Goal: Task Accomplishment & Management: Use online tool/utility

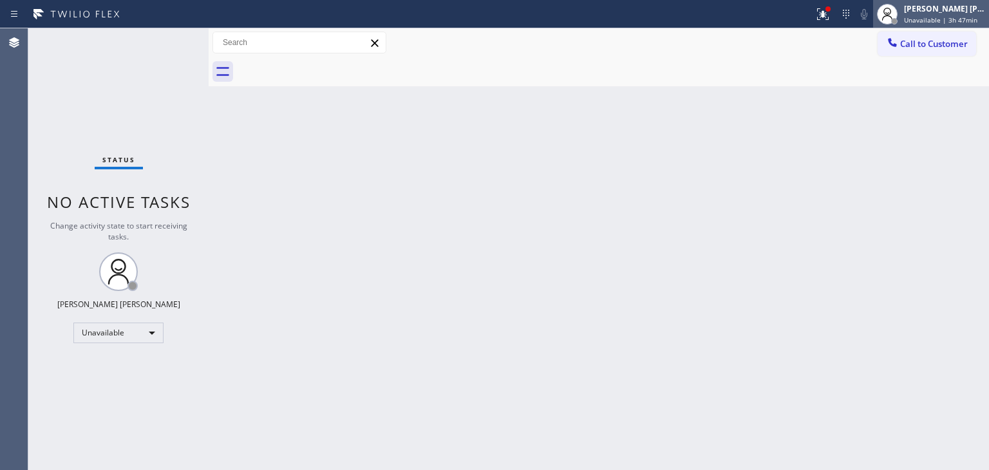
click at [962, 16] on span "Unavailable | 3h 47min" at bounding box center [940, 19] width 73 height 9
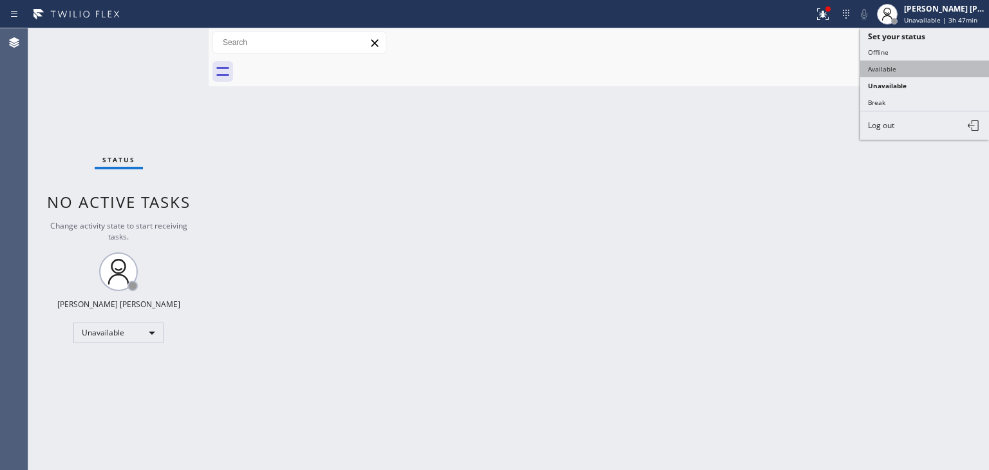
click at [904, 64] on button "Available" at bounding box center [924, 69] width 129 height 17
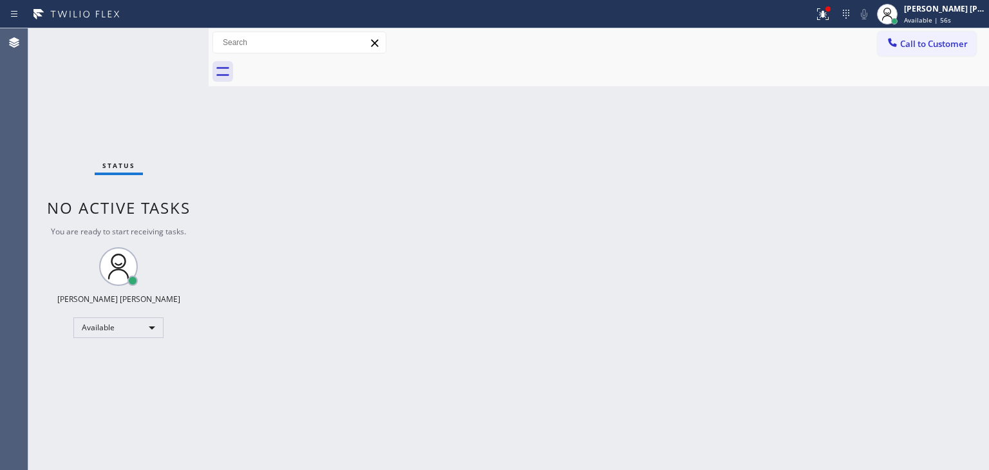
click at [169, 39] on div "Status No active tasks You are ready to start receiving tasks. [PERSON_NAME] [P…" at bounding box center [118, 249] width 180 height 442
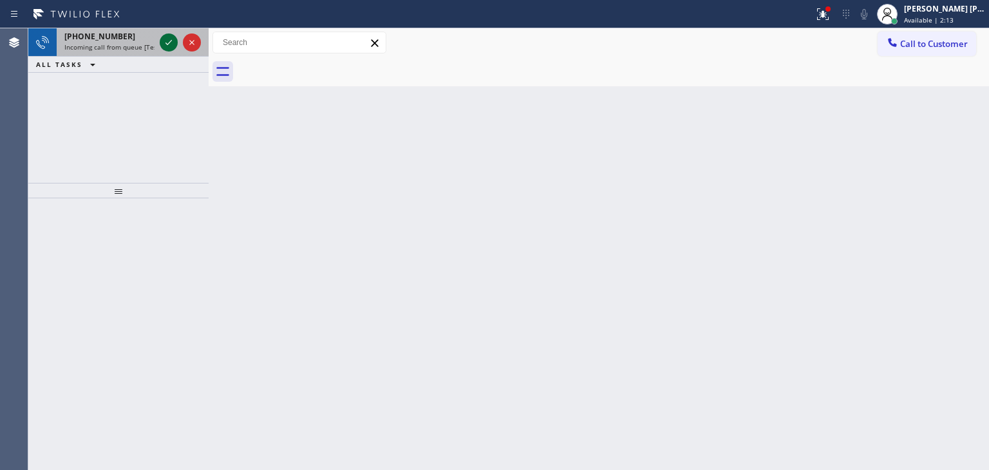
click at [171, 42] on icon at bounding box center [168, 42] width 15 height 15
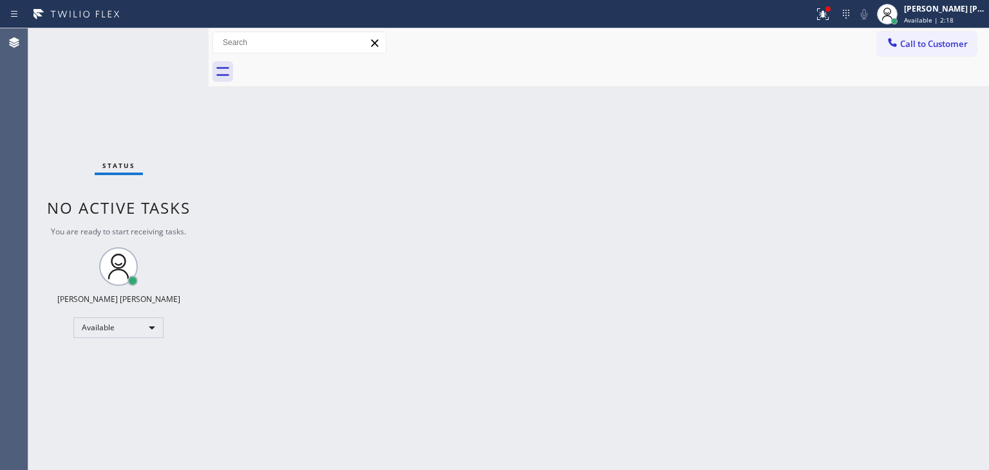
click at [170, 41] on div "Status No active tasks You are ready to start receiving tasks. [PERSON_NAME] [P…" at bounding box center [118, 249] width 180 height 442
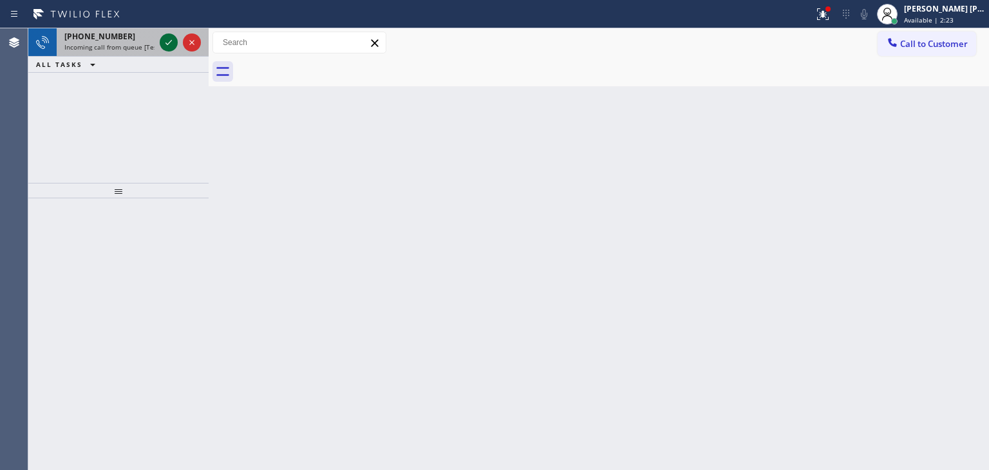
click at [170, 41] on icon at bounding box center [168, 42] width 15 height 15
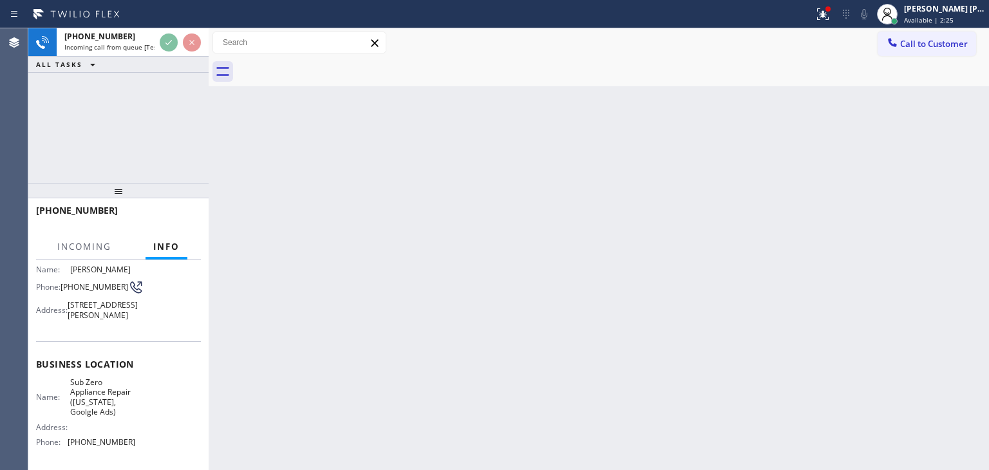
scroll to position [64, 0]
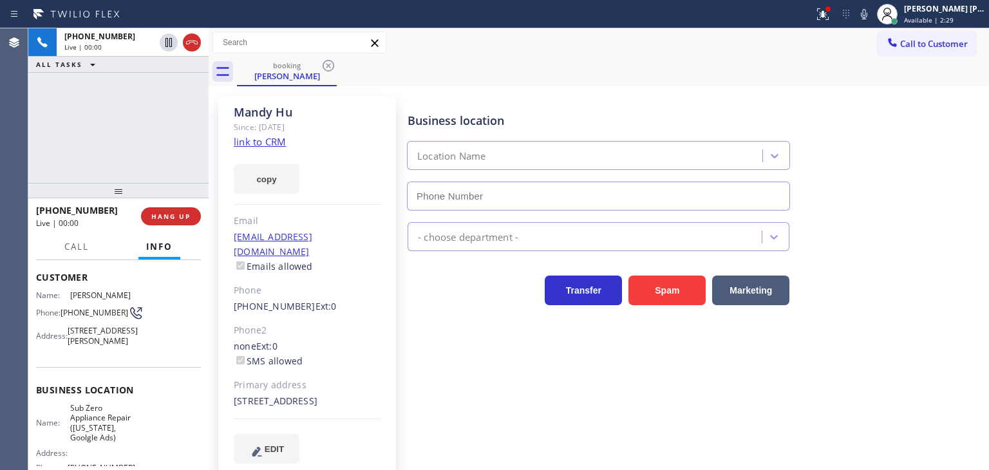
type input "[PHONE_NUMBER]"
click at [264, 141] on link "link to CRM" at bounding box center [260, 141] width 52 height 13
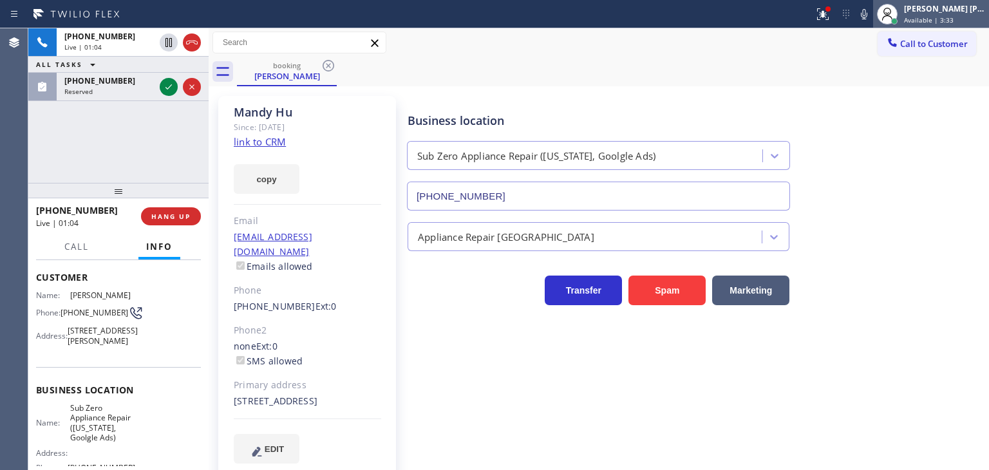
click at [954, 15] on span "Available | 3:33" at bounding box center [929, 19] width 50 height 9
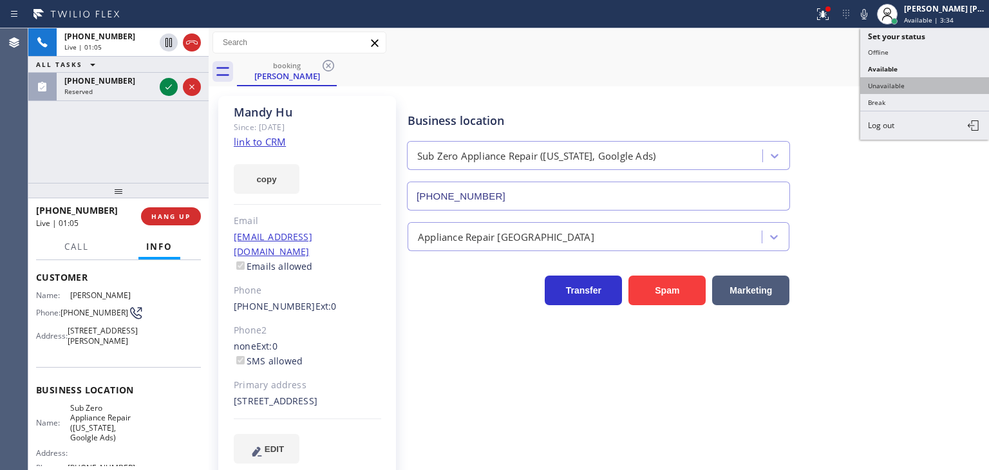
click at [922, 86] on button "Unavailable" at bounding box center [924, 85] width 129 height 17
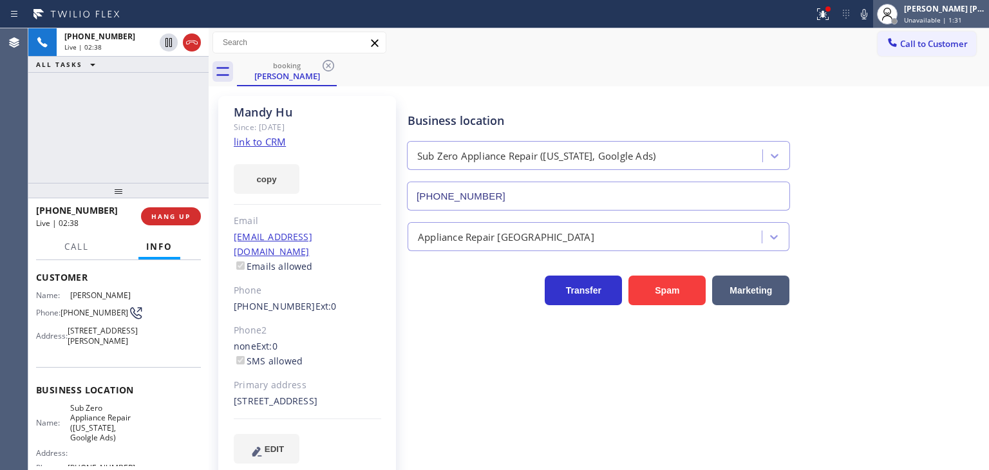
click at [954, 12] on div "[PERSON_NAME] [PERSON_NAME]" at bounding box center [944, 8] width 81 height 11
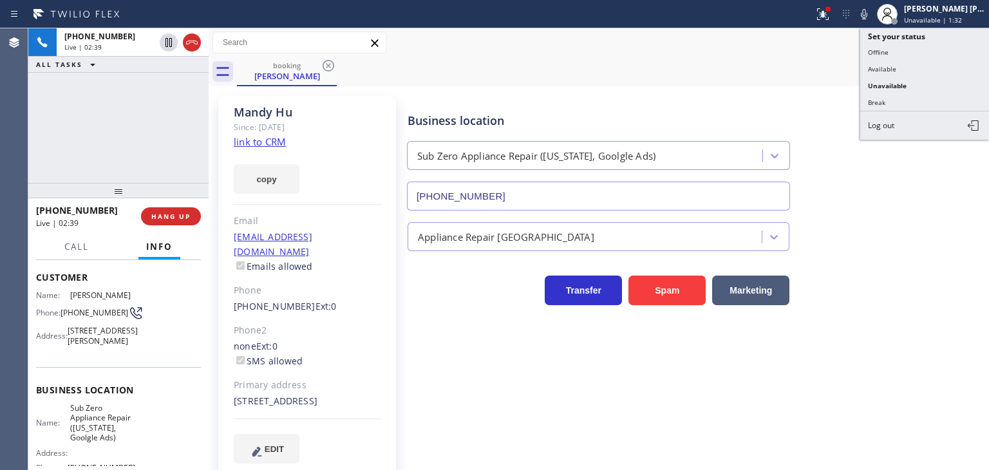
drag, startPoint x: 910, startPoint y: 63, endPoint x: 919, endPoint y: 53, distance: 13.7
click at [910, 64] on button "Available" at bounding box center [924, 69] width 129 height 17
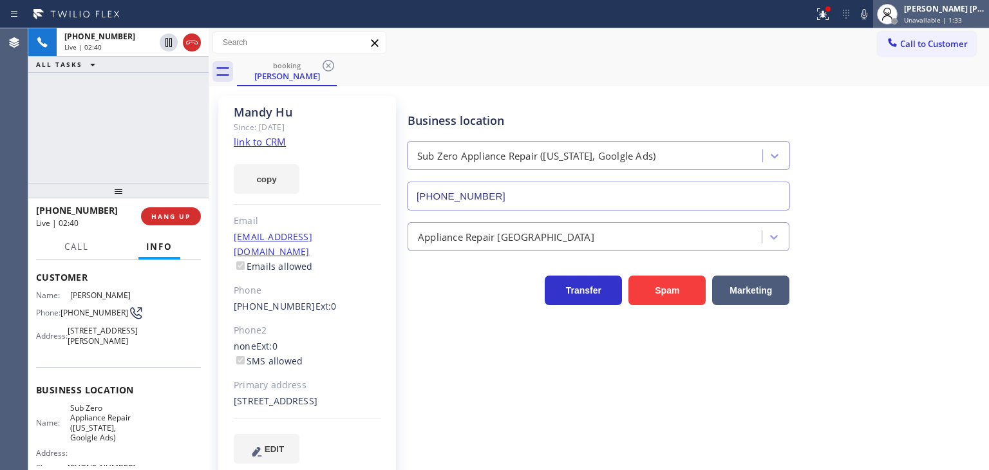
click at [956, 14] on div "[PERSON_NAME] [PERSON_NAME]" at bounding box center [944, 8] width 81 height 11
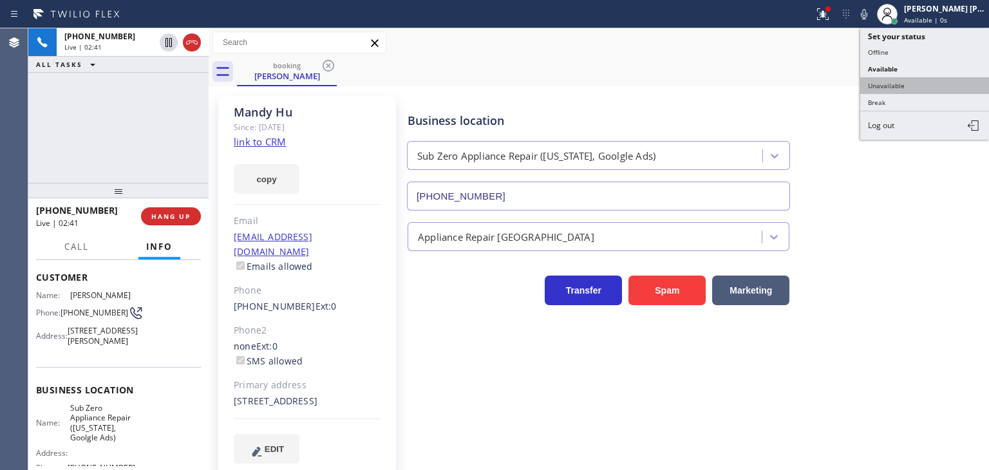
click at [919, 84] on button "Unavailable" at bounding box center [924, 85] width 129 height 17
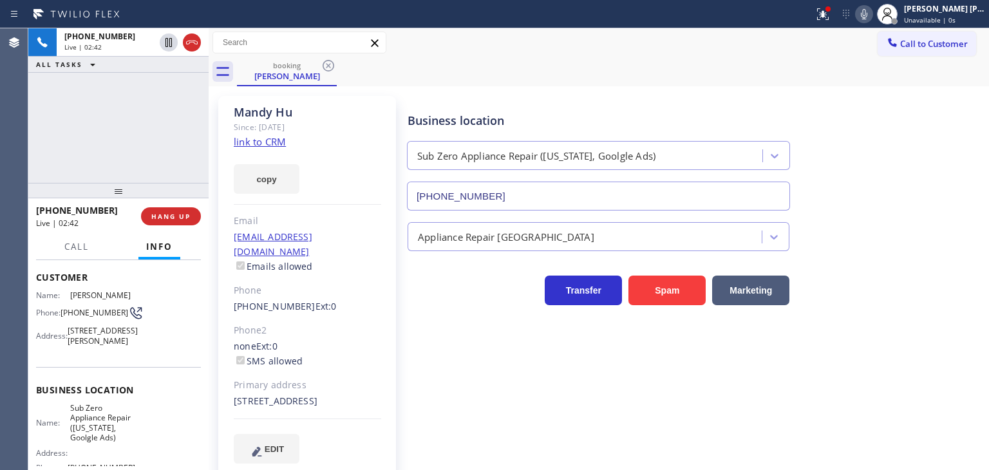
click at [872, 18] on icon at bounding box center [863, 13] width 15 height 15
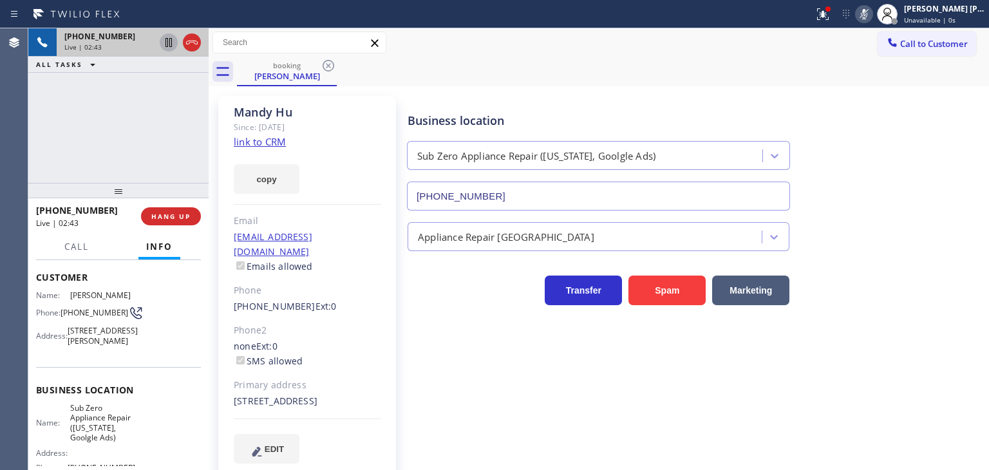
click at [165, 46] on icon at bounding box center [168, 42] width 6 height 9
click at [932, 281] on div "Transfer Spam Marketing" at bounding box center [695, 284] width 581 height 41
click at [954, 111] on div "Business location Sub Zero Appliance Repair ([US_STATE], Goolgle Ads) [PHONE_NU…" at bounding box center [695, 152] width 581 height 117
click at [937, 129] on div "Business location Sub Zero Appliance Repair ([US_STATE], Goolgle Ads) [PHONE_NU…" at bounding box center [695, 152] width 581 height 117
click at [872, 16] on icon at bounding box center [863, 13] width 15 height 15
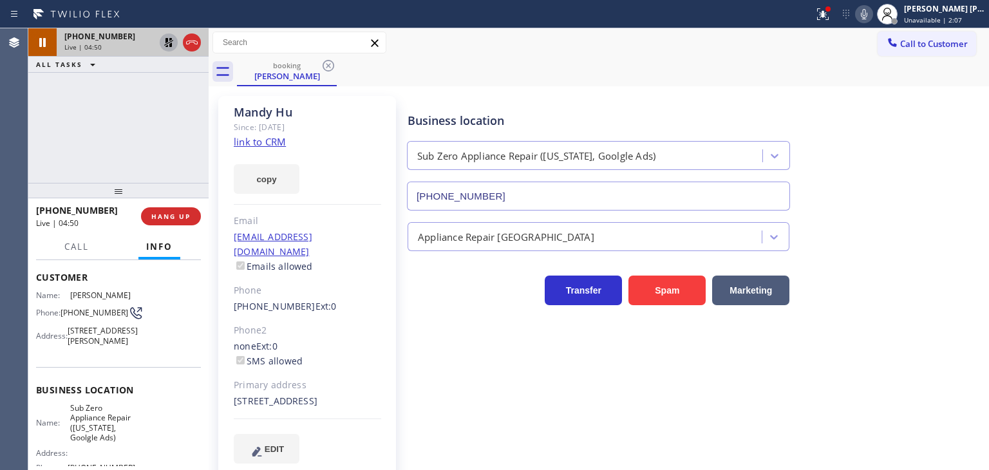
click at [167, 42] on icon at bounding box center [168, 42] width 15 height 15
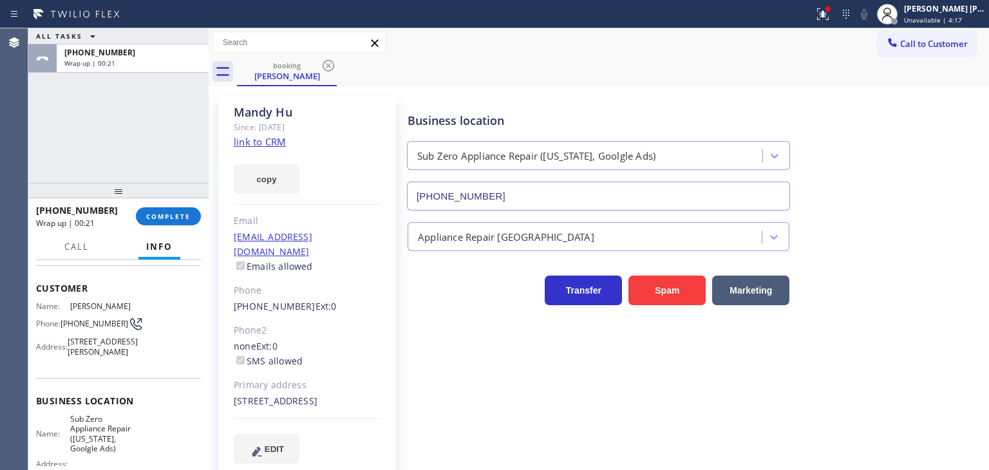
scroll to position [0, 0]
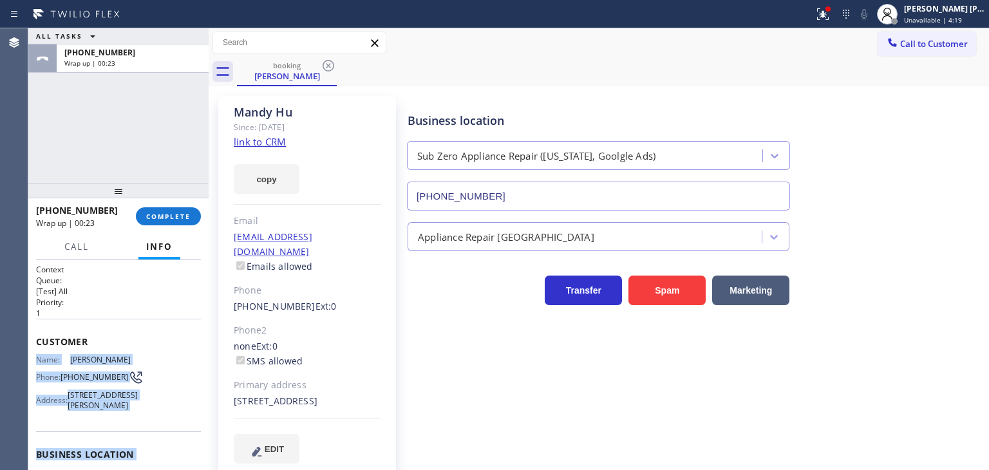
drag, startPoint x: 149, startPoint y: 424, endPoint x: 33, endPoint y: 358, distance: 133.2
click at [33, 358] on div "Context Queue: [Test] All Priority: 1 Customer Name: [PERSON_NAME] Phone: [PHON…" at bounding box center [118, 365] width 180 height 210
copy div "Name: [PERSON_NAME] Phone: [PHONE_NUMBER] Address: [STREET_ADDRESS][PERSON_NAME…"
click at [165, 221] on button "COMPLETE" at bounding box center [168, 216] width 65 height 18
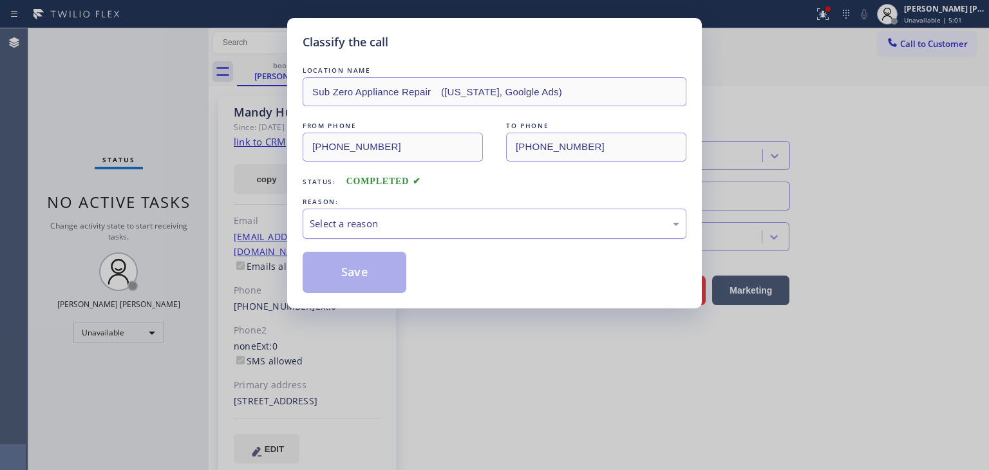
click at [352, 236] on div "Select a reason" at bounding box center [495, 224] width 384 height 30
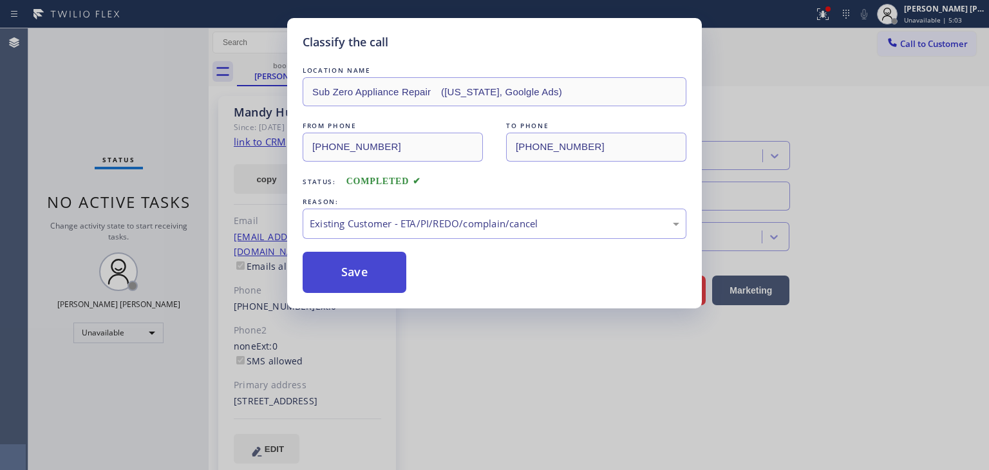
click at [361, 271] on button "Save" at bounding box center [355, 272] width 104 height 41
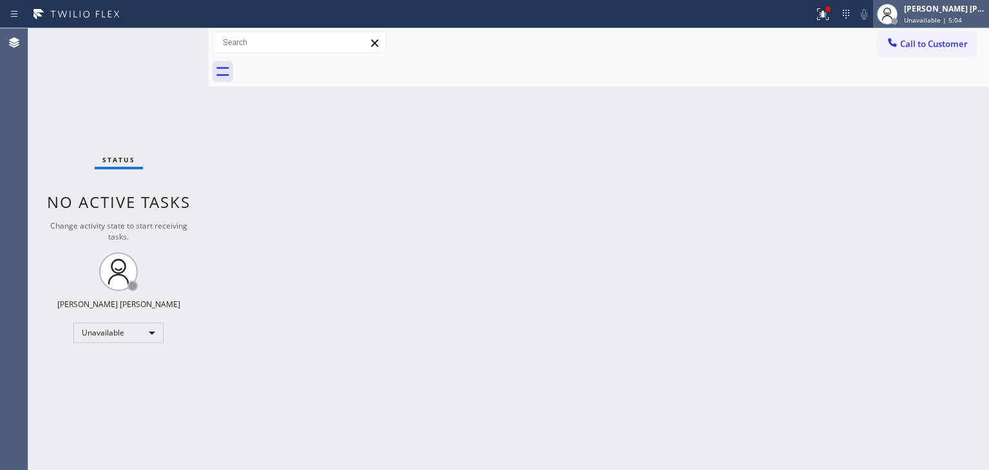
click at [958, 18] on span "Unavailable | 5:04" at bounding box center [933, 19] width 58 height 9
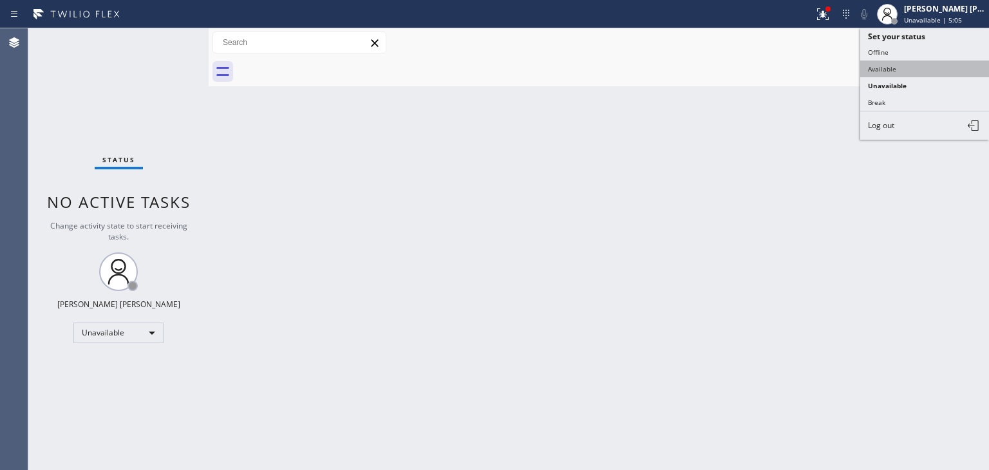
click at [936, 62] on button "Available" at bounding box center [924, 69] width 129 height 17
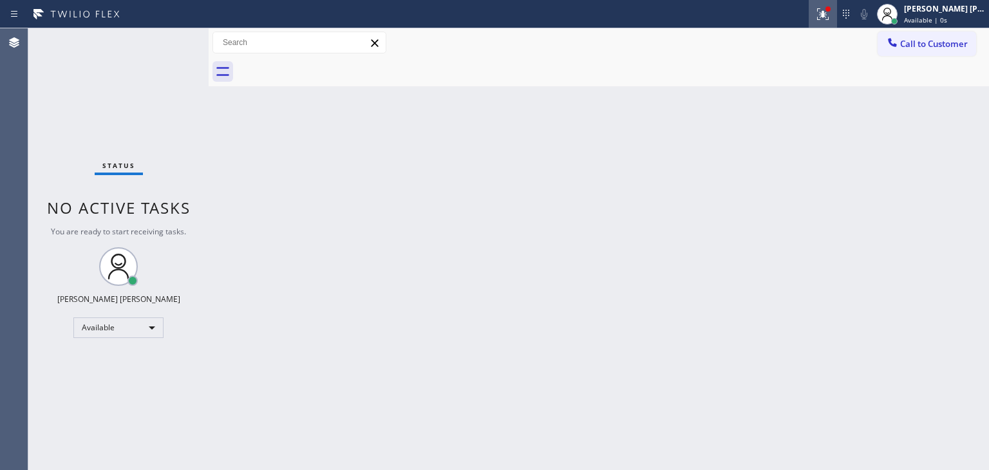
click at [831, 12] on icon at bounding box center [822, 13] width 15 height 15
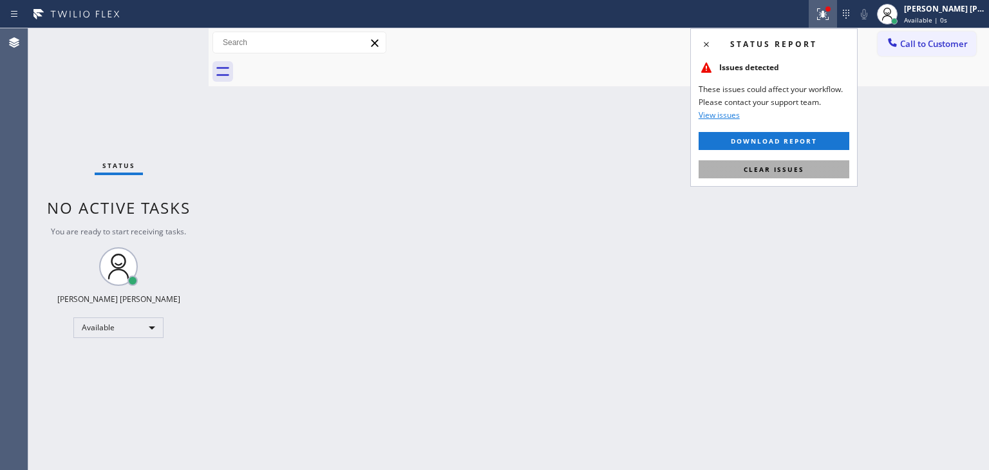
click at [787, 171] on span "Clear issues" at bounding box center [774, 169] width 61 height 9
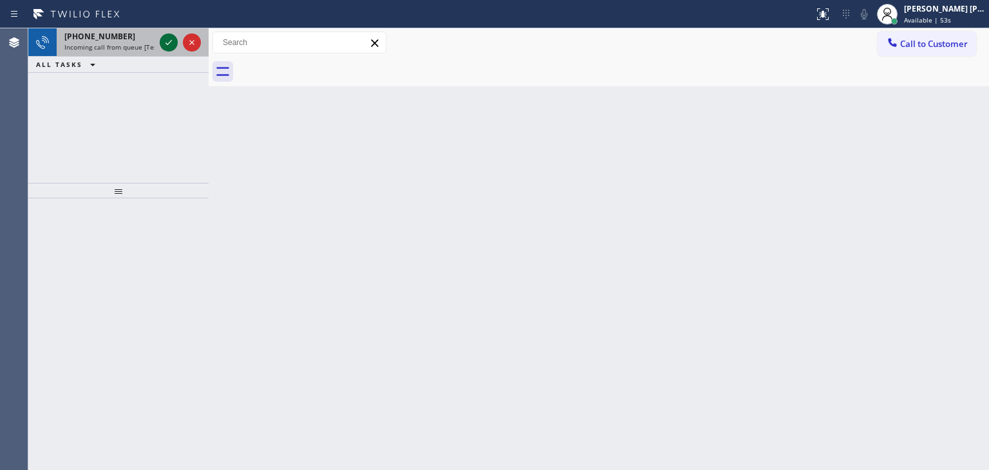
click at [171, 44] on icon at bounding box center [168, 42] width 15 height 15
click at [174, 39] on icon at bounding box center [168, 42] width 15 height 15
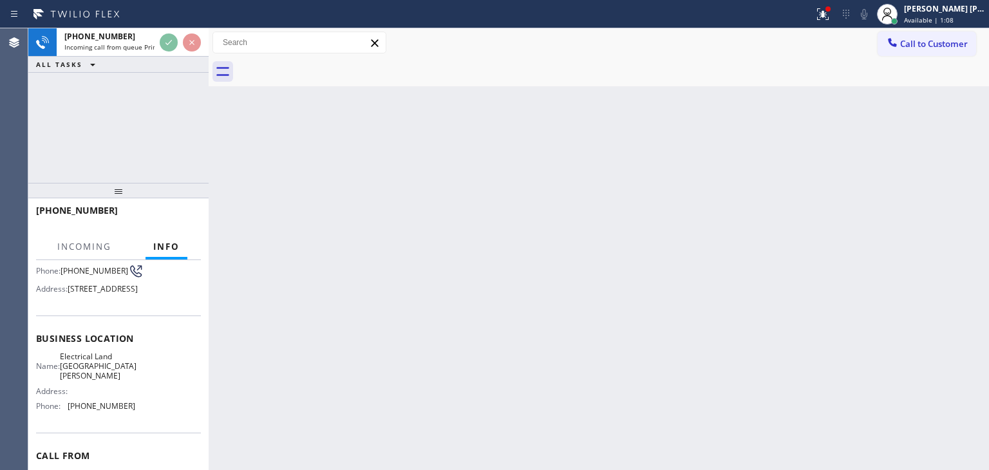
scroll to position [129, 0]
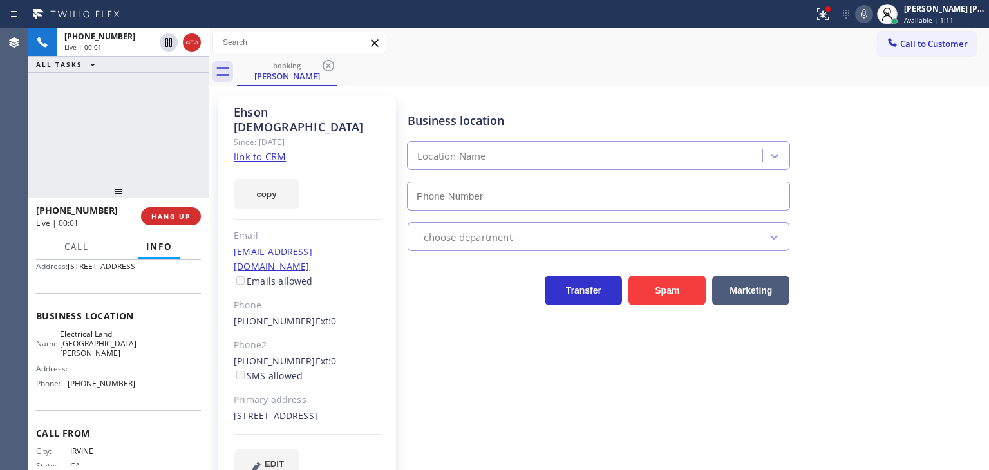
type input "[PHONE_NUMBER]"
click at [256, 150] on link "link to CRM" at bounding box center [260, 156] width 52 height 13
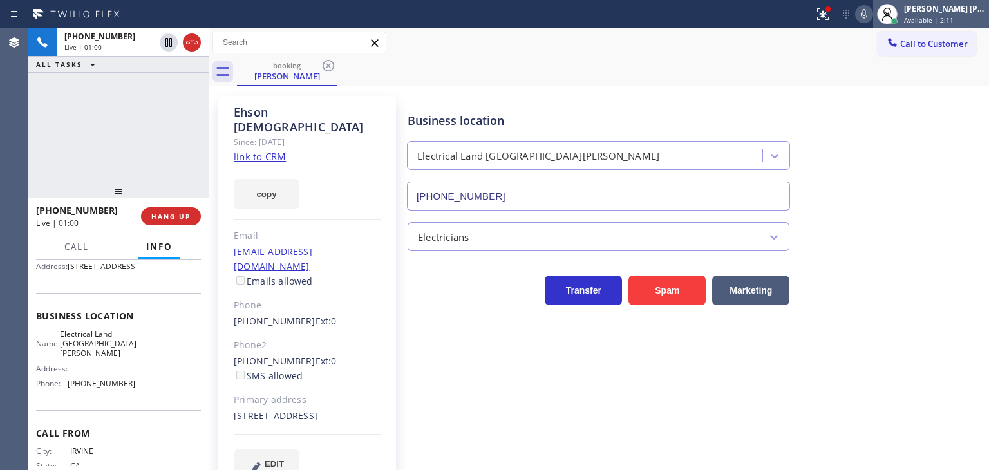
click at [948, 15] on span "Available | 2:11" at bounding box center [929, 19] width 50 height 9
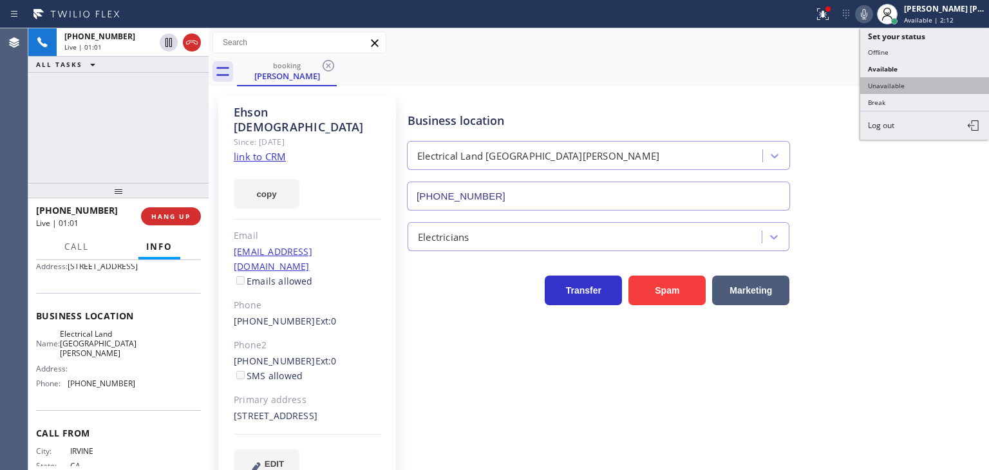
click at [895, 82] on button "Unavailable" at bounding box center [924, 85] width 129 height 17
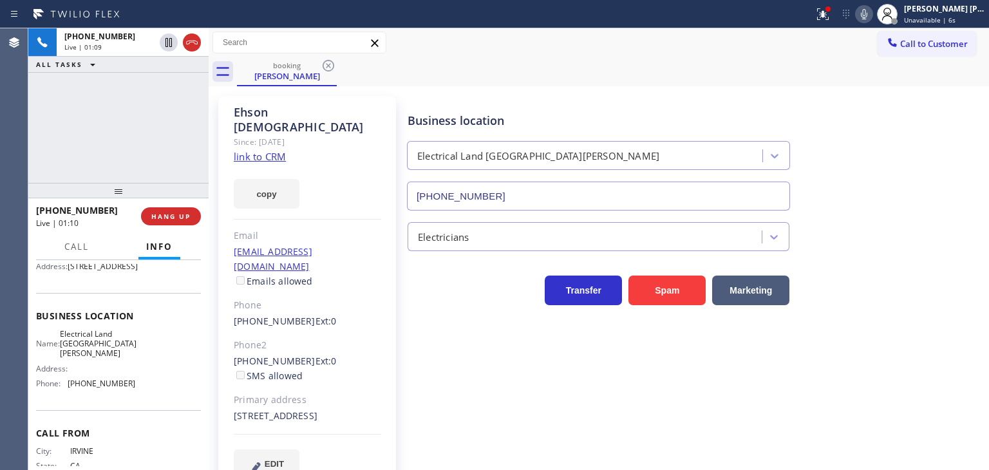
click at [131, 174] on div "[PHONE_NUMBER] Live | 01:09 ALL TASKS ALL TASKS ACTIVE TASKS TASKS IN WRAP UP" at bounding box center [118, 105] width 180 height 155
click at [872, 18] on icon at bounding box center [863, 13] width 15 height 15
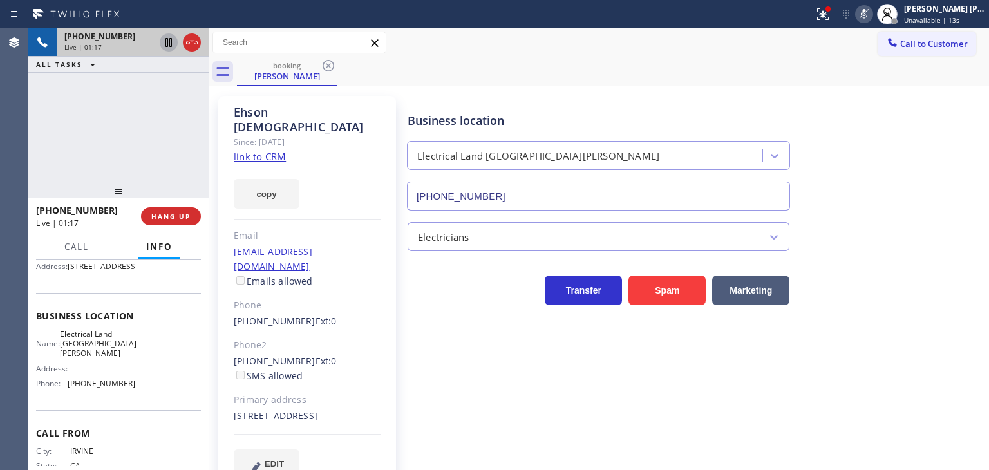
click at [169, 41] on icon at bounding box center [168, 42] width 6 height 9
click at [954, 15] on span "Unavailable | 2:26" at bounding box center [933, 19] width 58 height 9
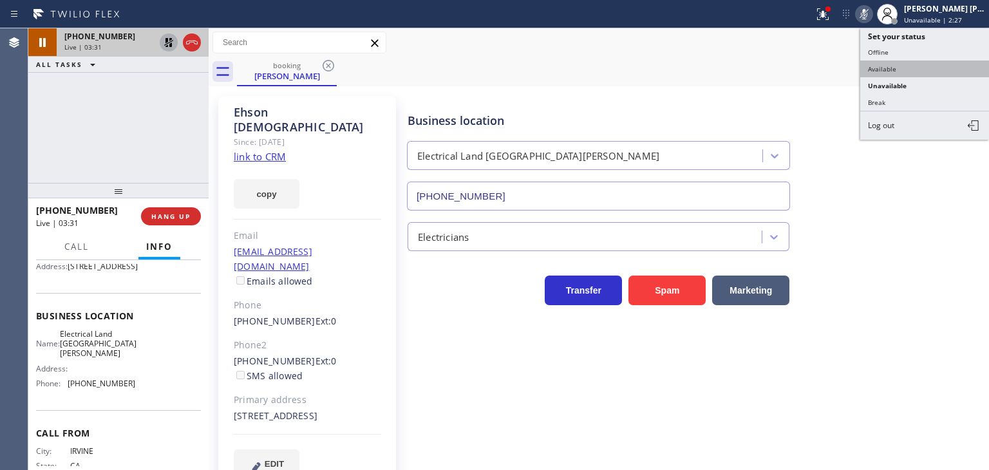
click at [904, 70] on button "Available" at bounding box center [924, 69] width 129 height 17
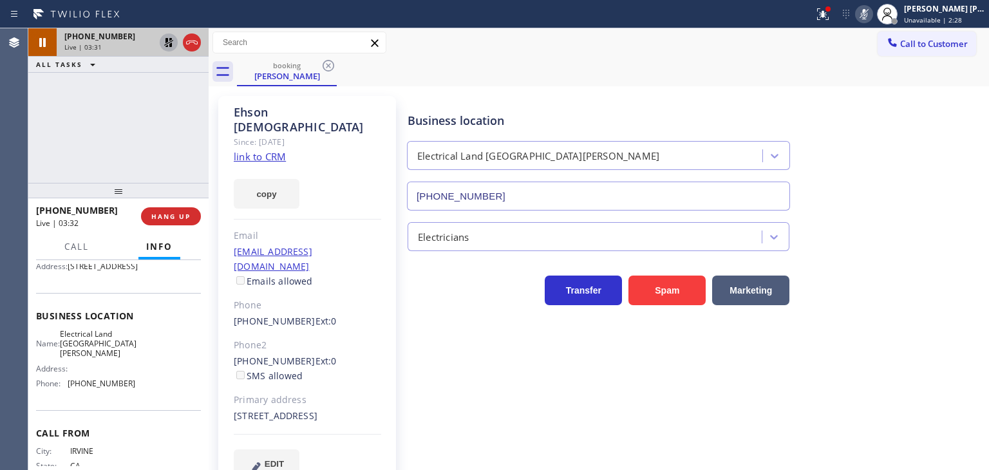
click at [867, 19] on icon at bounding box center [864, 14] width 6 height 10
click at [165, 46] on icon at bounding box center [168, 42] width 9 height 9
drag, startPoint x: 844, startPoint y: 19, endPoint x: 842, endPoint y: 48, distance: 29.0
click at [831, 19] on icon at bounding box center [822, 13] width 15 height 15
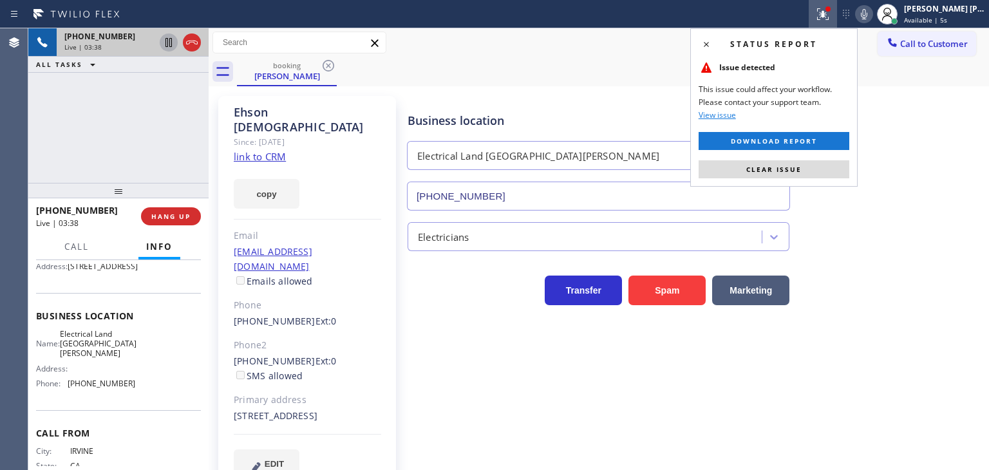
drag, startPoint x: 804, startPoint y: 171, endPoint x: 819, endPoint y: 176, distance: 16.3
click at [804, 171] on button "Clear issue" at bounding box center [774, 169] width 151 height 18
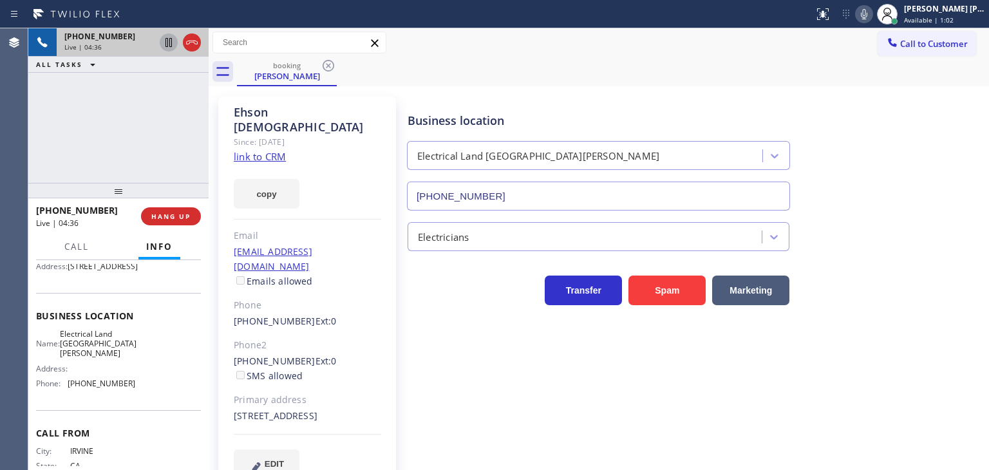
click at [872, 20] on icon at bounding box center [863, 13] width 15 height 15
click at [867, 15] on icon at bounding box center [864, 14] width 6 height 10
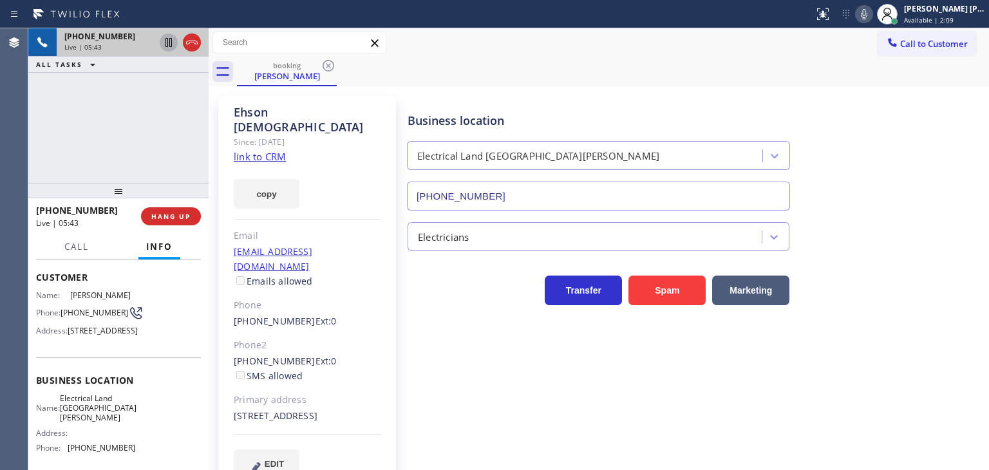
click at [157, 410] on div "Business location Name: Electrical Land Santa [PERSON_NAME] Address: Phone: [PH…" at bounding box center [118, 415] width 165 height 117
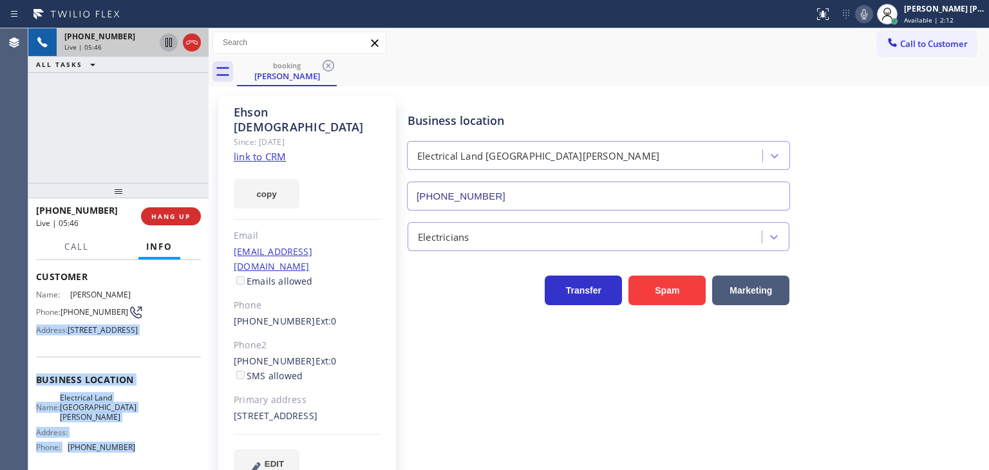
scroll to position [62, 0]
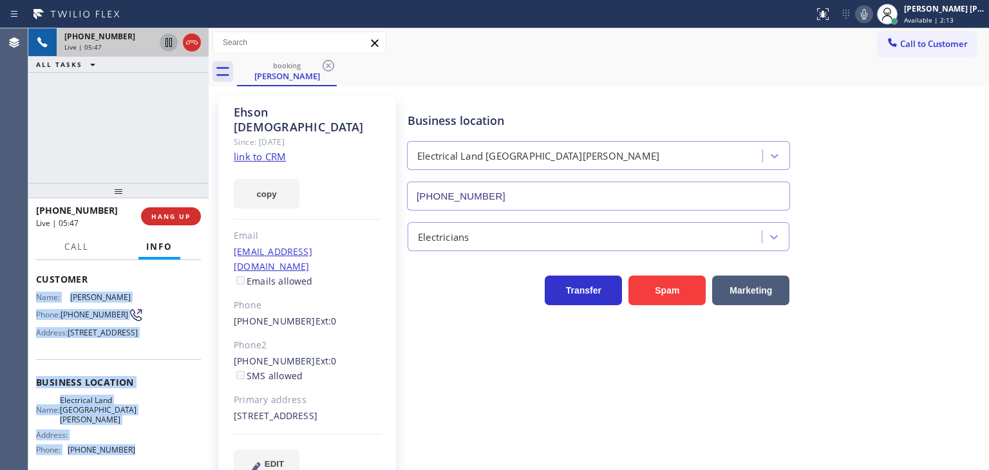
drag, startPoint x: 134, startPoint y: 344, endPoint x: 34, endPoint y: 308, distance: 106.1
click at [34, 308] on div "Context Queue: Primary EL Priority: 1 Customer Name: [PERSON_NAME] Phone: [PHON…" at bounding box center [118, 365] width 180 height 210
copy div "Name: [PERSON_NAME] Phone: [PHONE_NUMBER] Address: [STREET_ADDRESS] Business lo…"
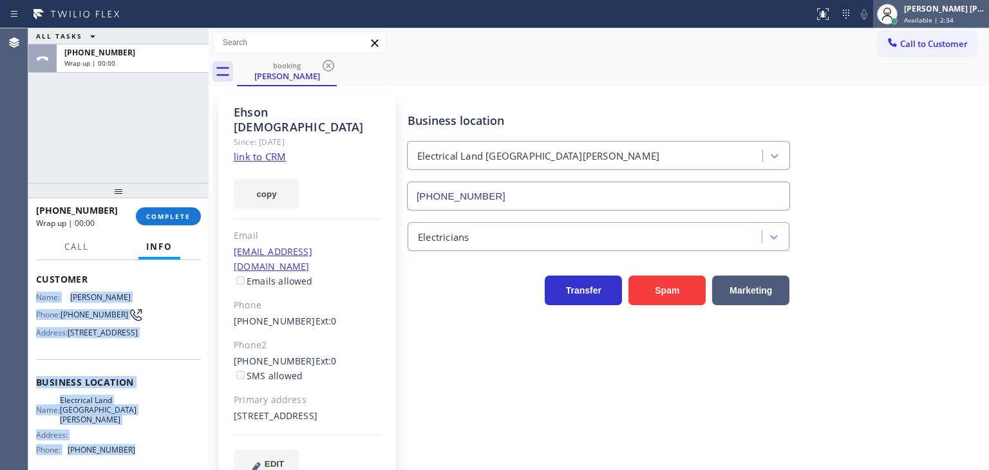
click at [943, 14] on div "[PERSON_NAME] [PERSON_NAME] Available | 2:34" at bounding box center [945, 14] width 88 height 23
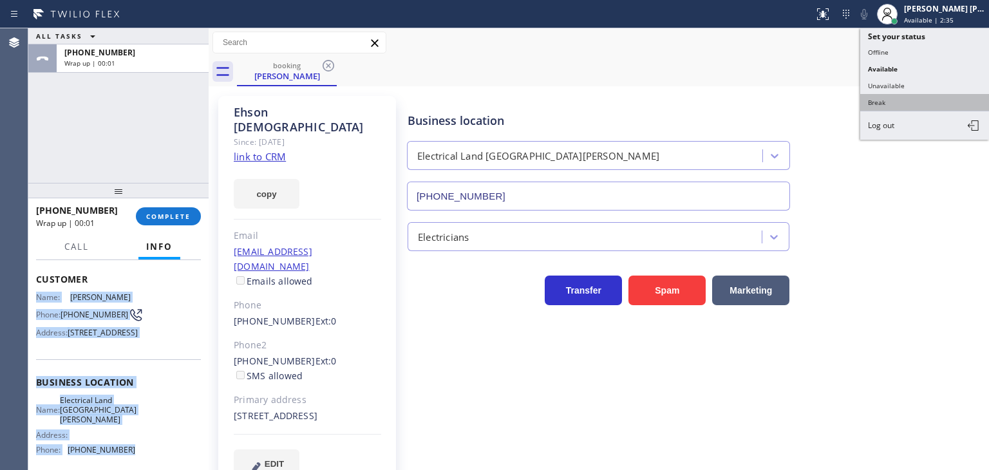
click at [898, 98] on button "Break" at bounding box center [924, 102] width 129 height 17
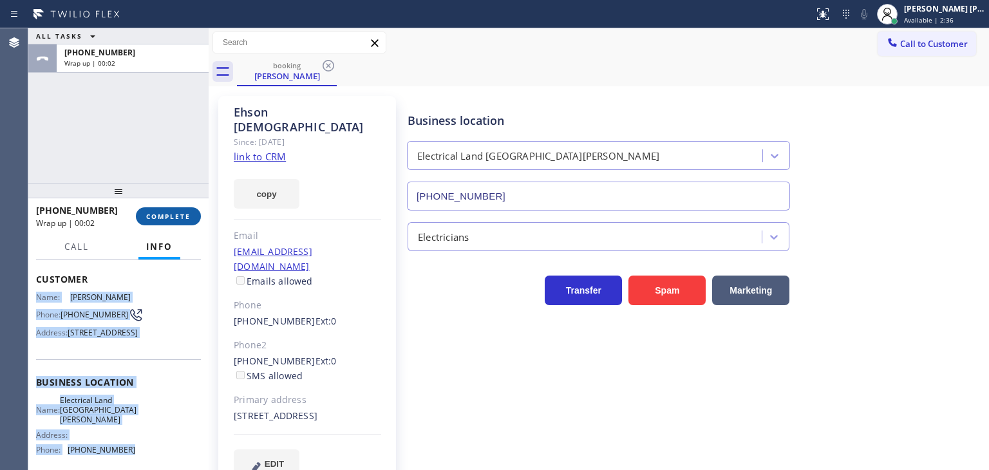
click at [198, 220] on button "COMPLETE" at bounding box center [168, 216] width 65 height 18
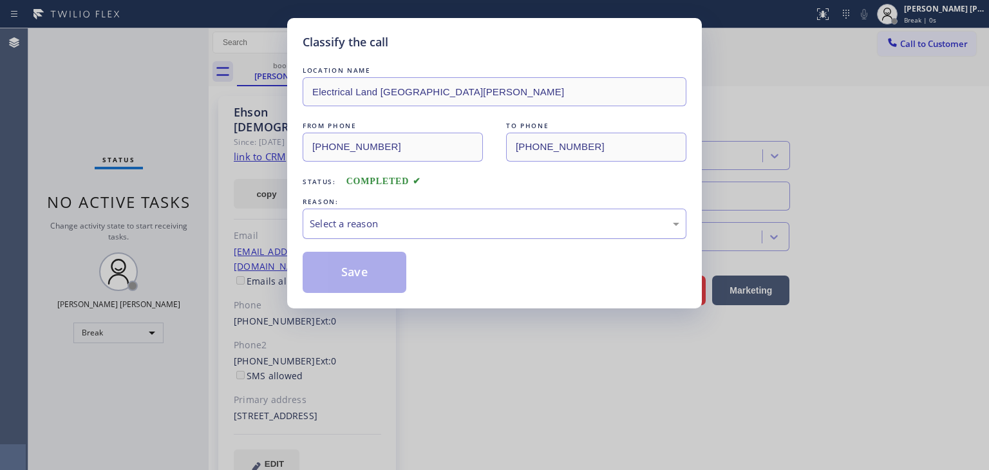
click at [355, 220] on div "Select a reason" at bounding box center [495, 223] width 370 height 15
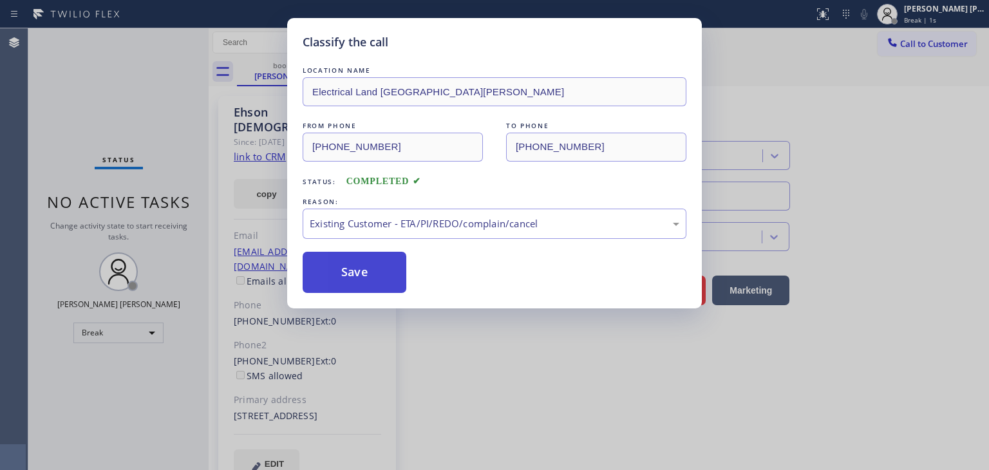
click at [354, 279] on button "Save" at bounding box center [355, 272] width 104 height 41
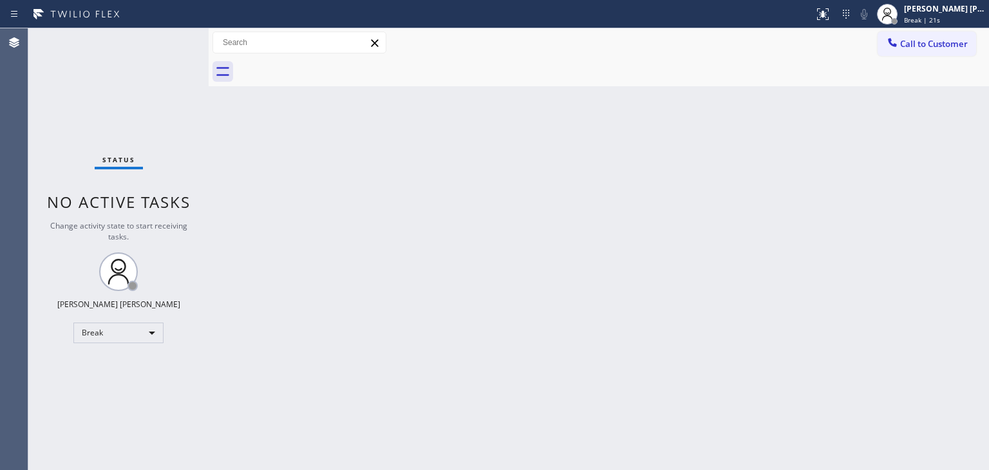
click at [932, 176] on div "Back to Dashboard Change Sender ID Customers Technicians Select a contact Outbo…" at bounding box center [599, 249] width 780 height 442
